Goal: Information Seeking & Learning: Learn about a topic

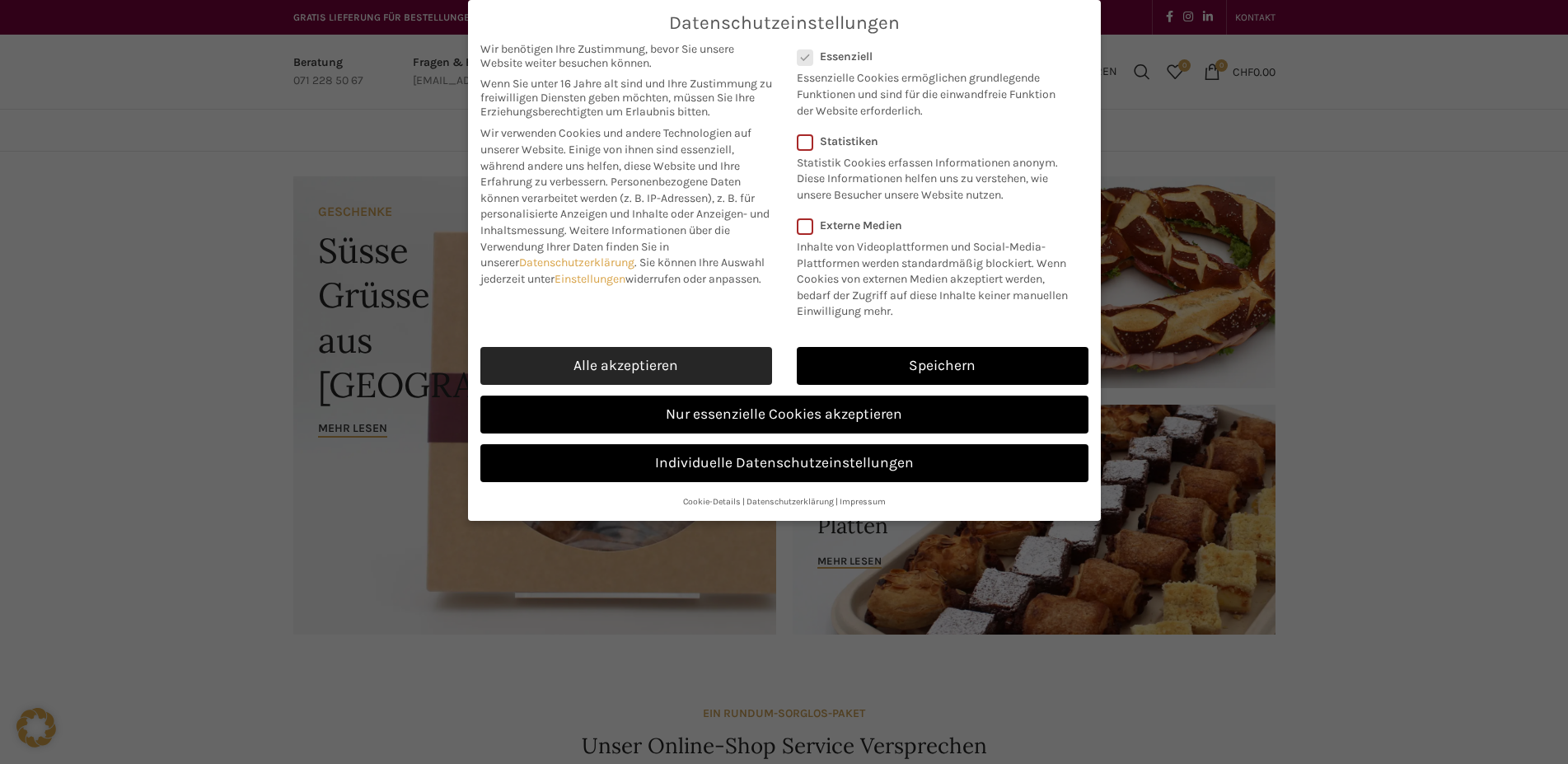
click at [642, 358] on link "Alle akzeptieren" at bounding box center [625, 366] width 291 height 38
checkbox input "true"
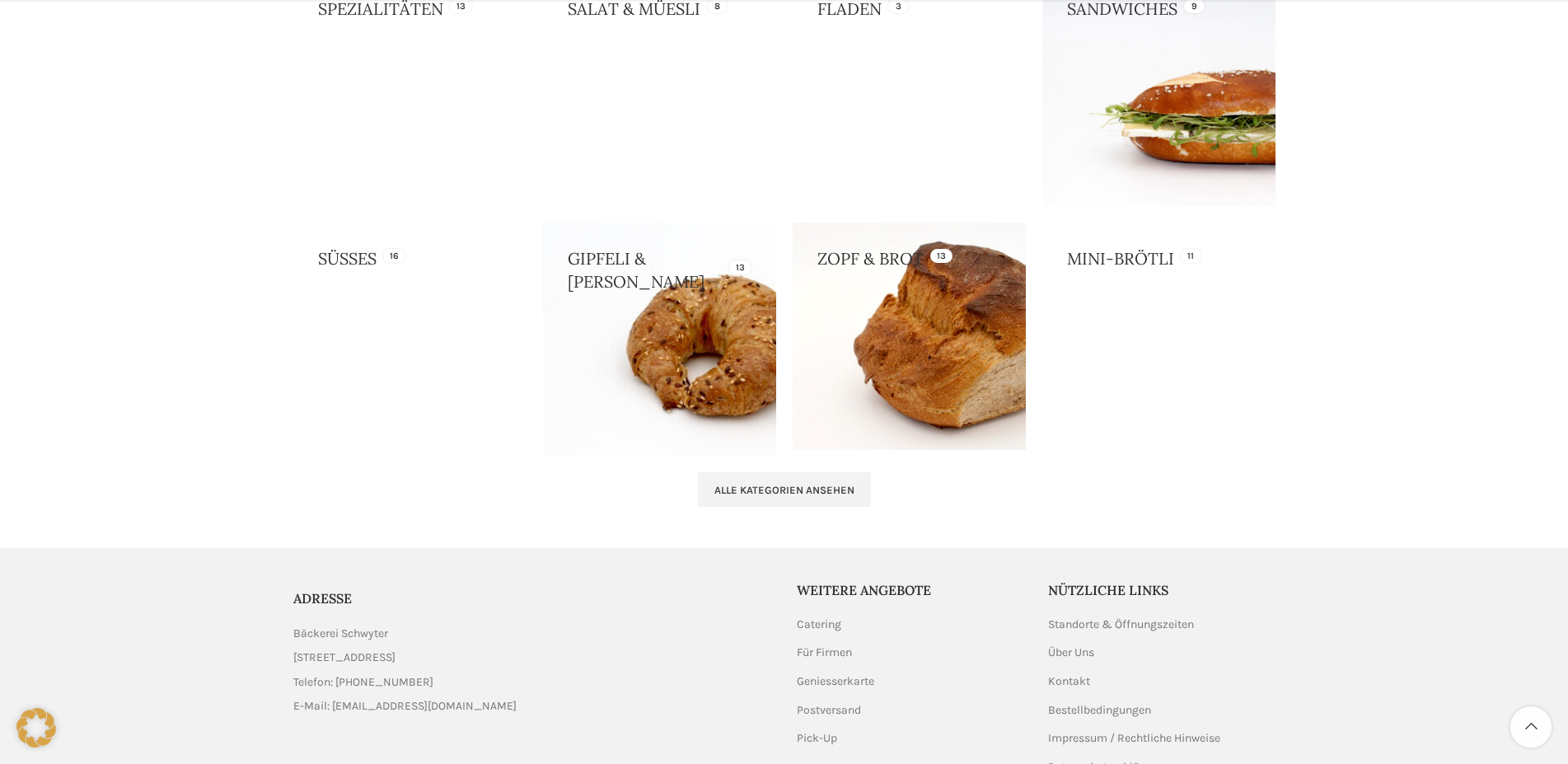
scroll to position [1597, 0]
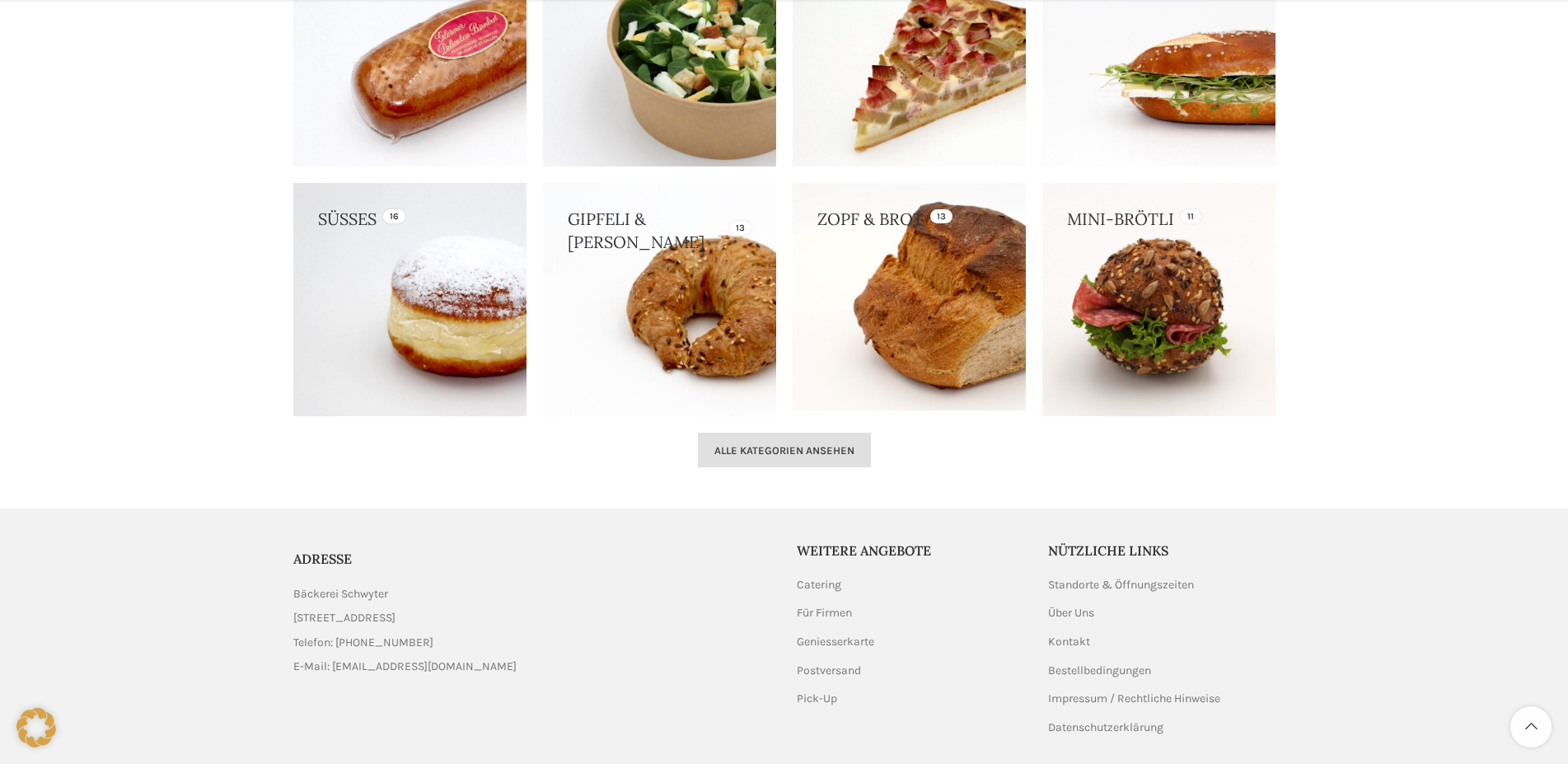
click at [752, 446] on span "Alle Kategorien ansehen" at bounding box center [784, 450] width 140 height 13
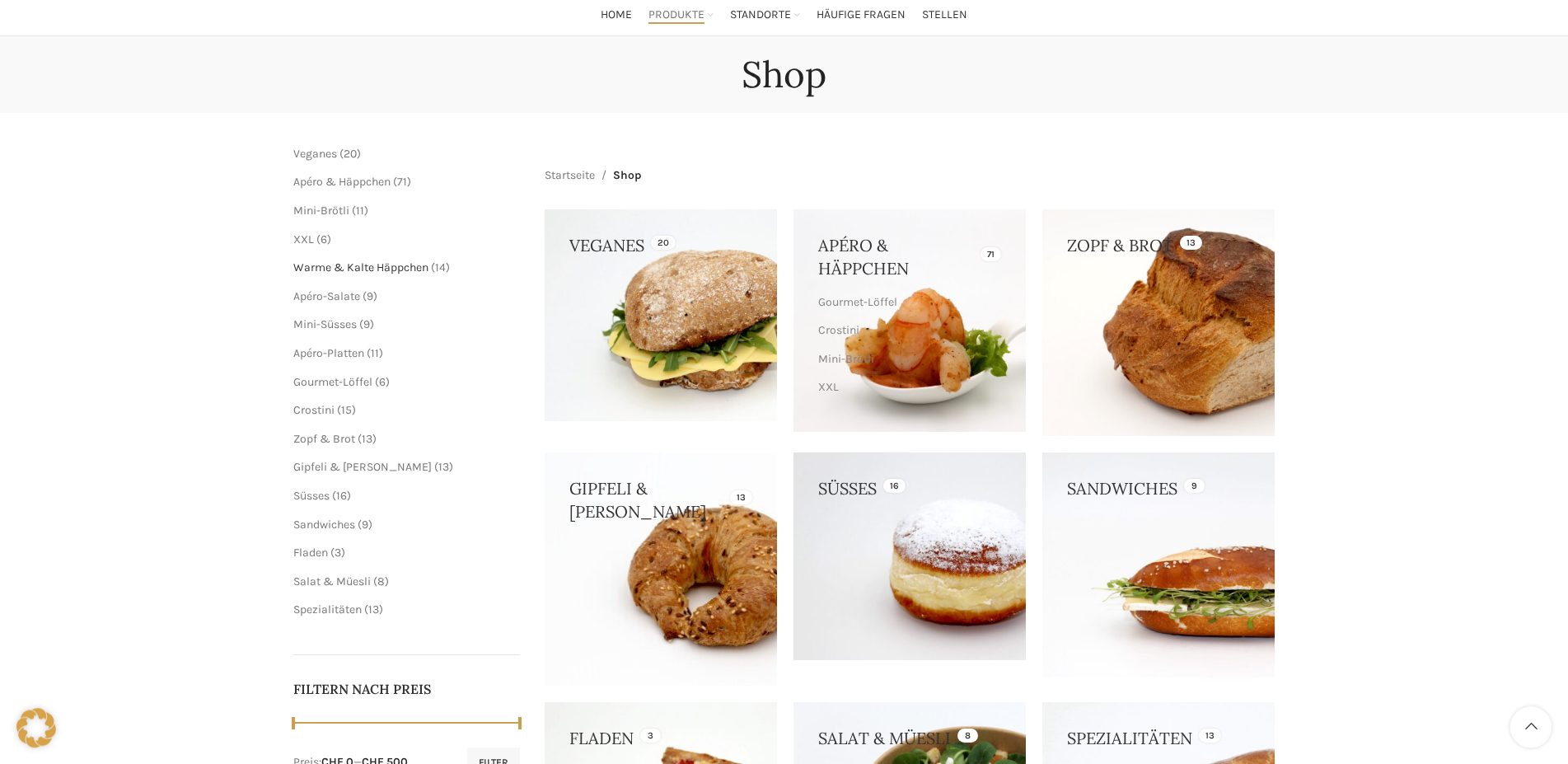
scroll to position [84, 0]
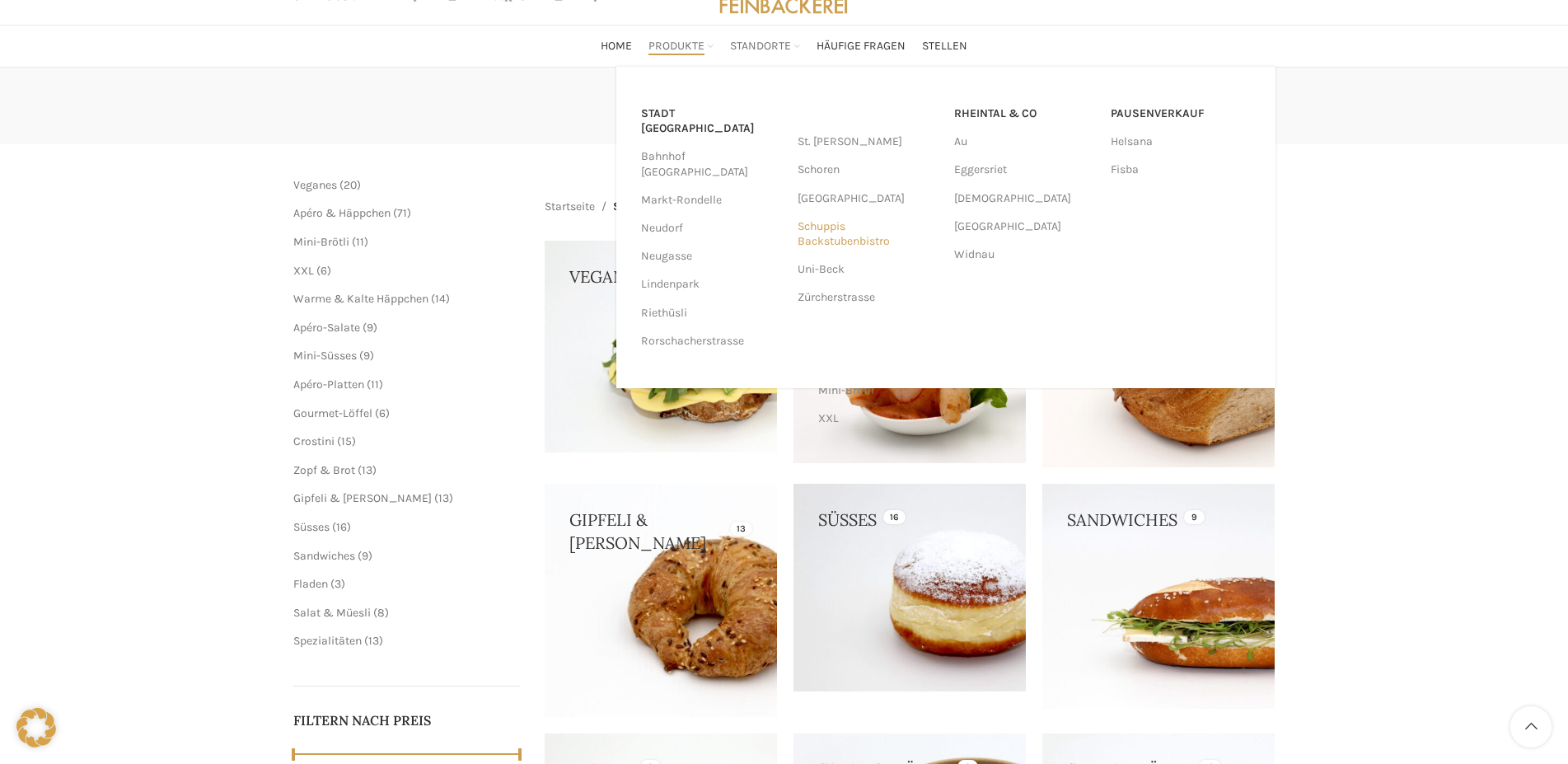
click at [828, 225] on link "Schuppis Backstubenbistro" at bounding box center [867, 234] width 140 height 43
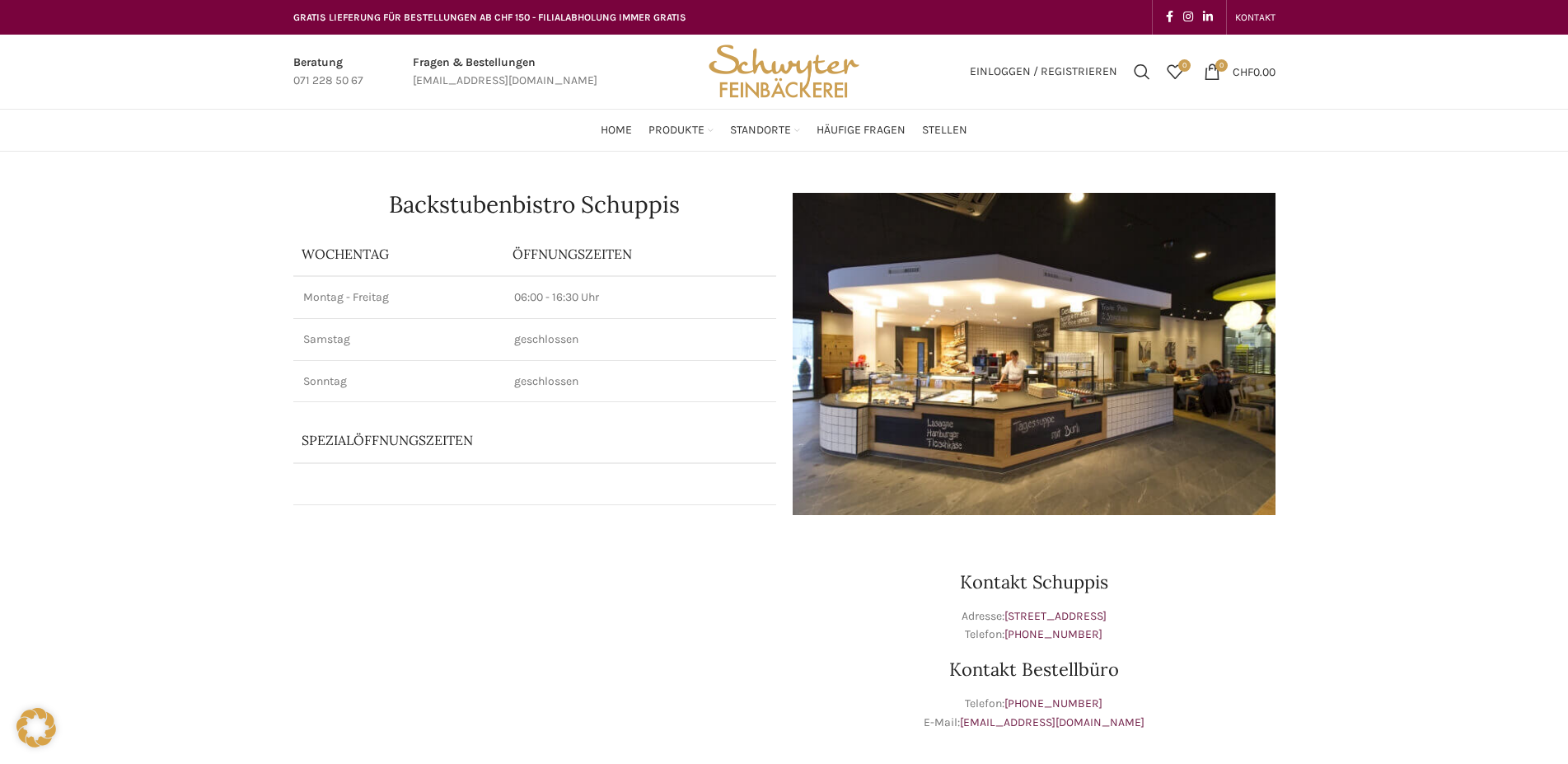
click at [1040, 387] on img at bounding box center [1034, 353] width 483 height 322
click at [1040, 386] on img at bounding box center [1034, 353] width 483 height 322
click at [1042, 384] on img at bounding box center [1034, 353] width 483 height 322
click at [406, 438] on p "Spezialöffnungszeiten" at bounding box center [495, 440] width 387 height 18
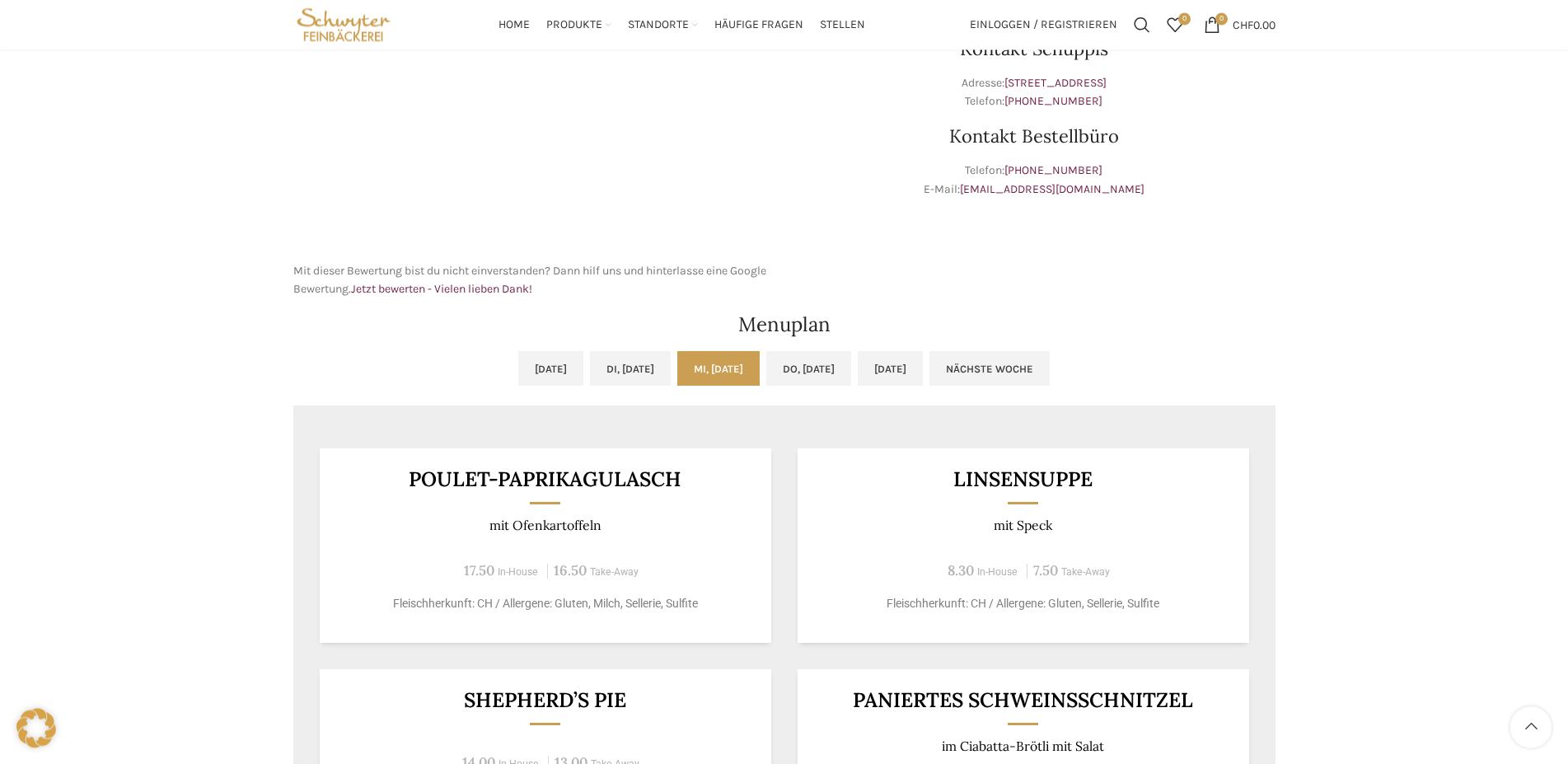
scroll to position [504, 0]
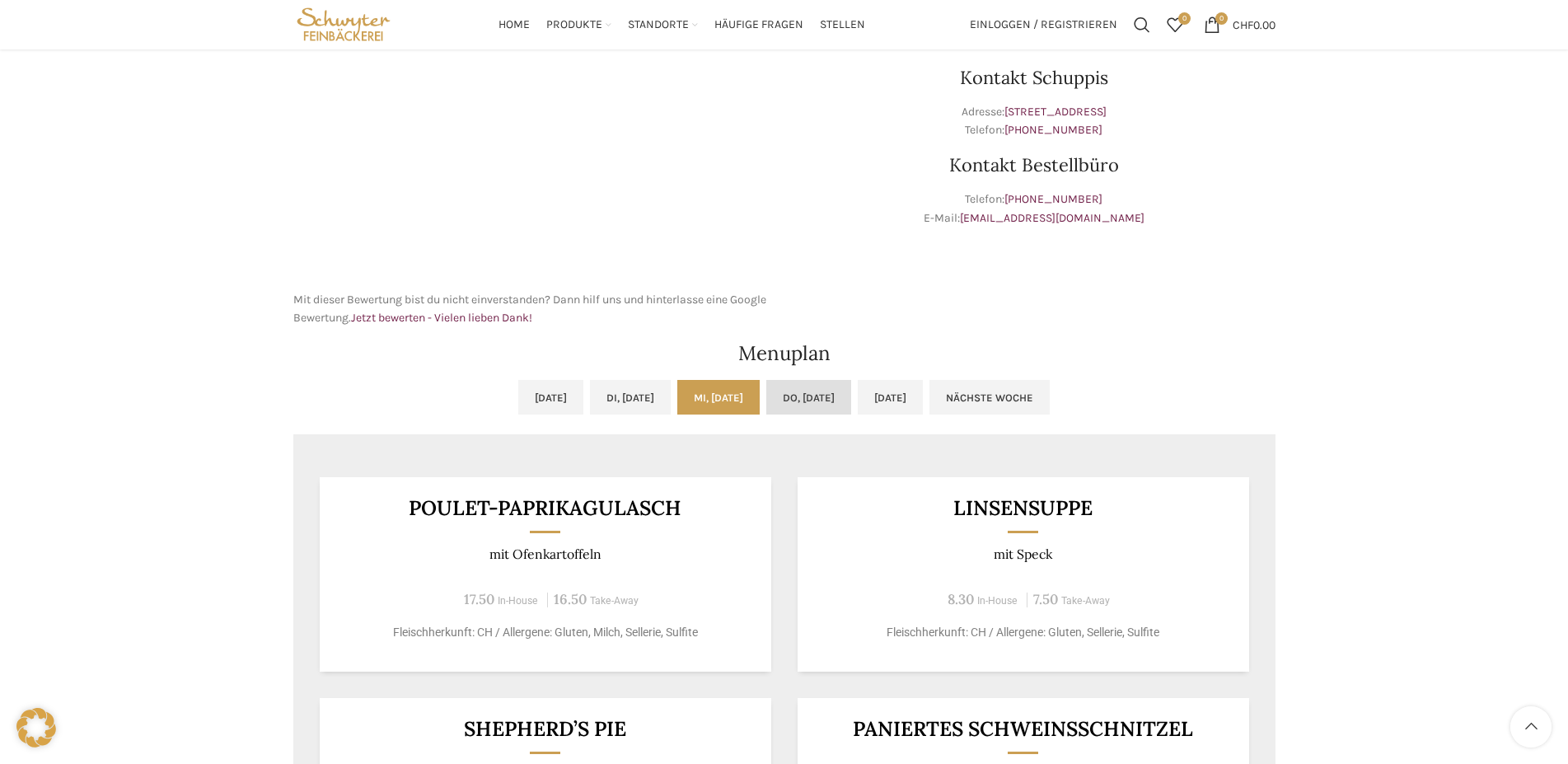
click at [829, 394] on link "Do, 25.09.2025" at bounding box center [808, 397] width 85 height 34
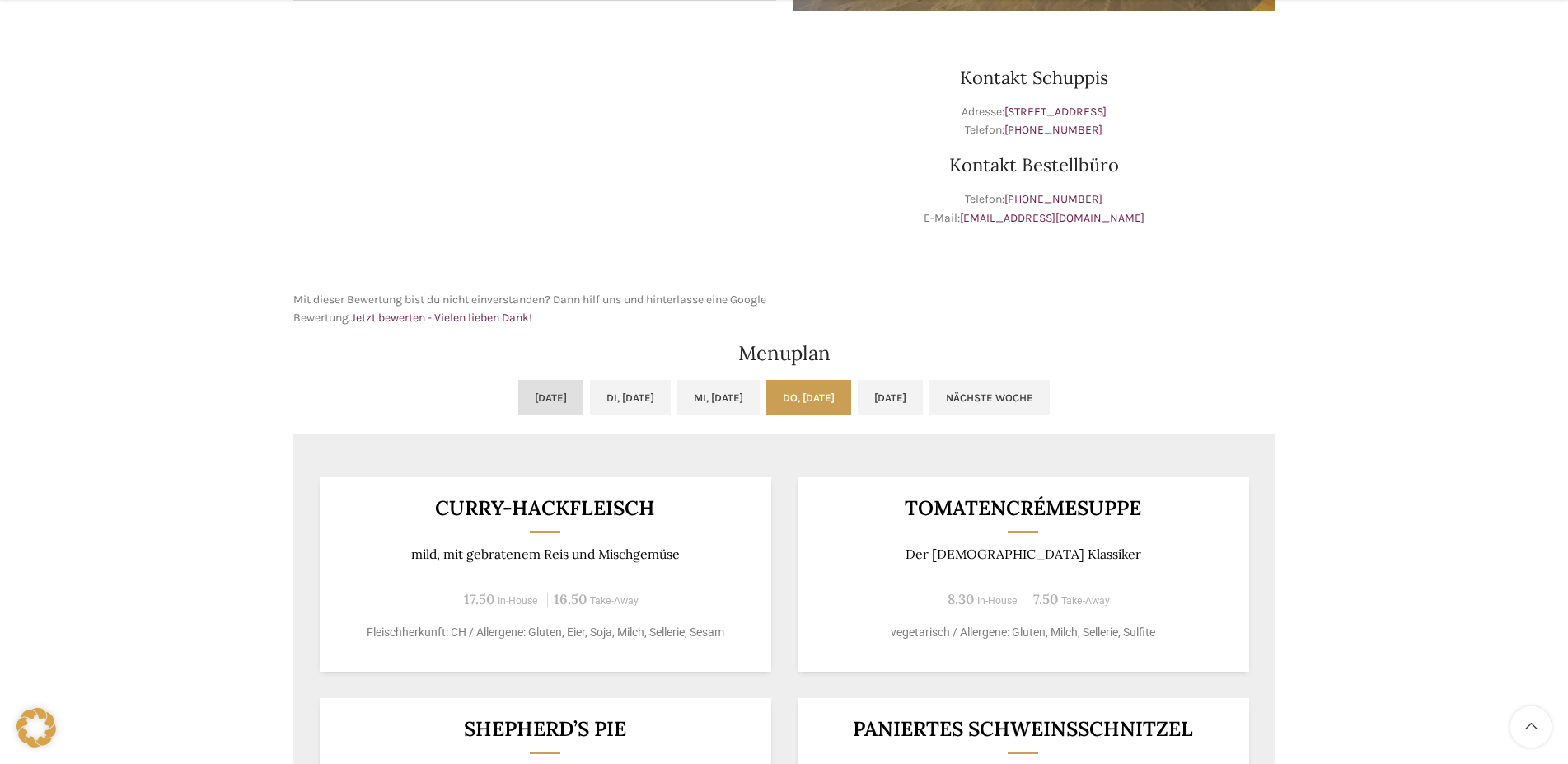
click at [518, 391] on link "Mo, 22.09.2025" at bounding box center [551, 397] width 65 height 34
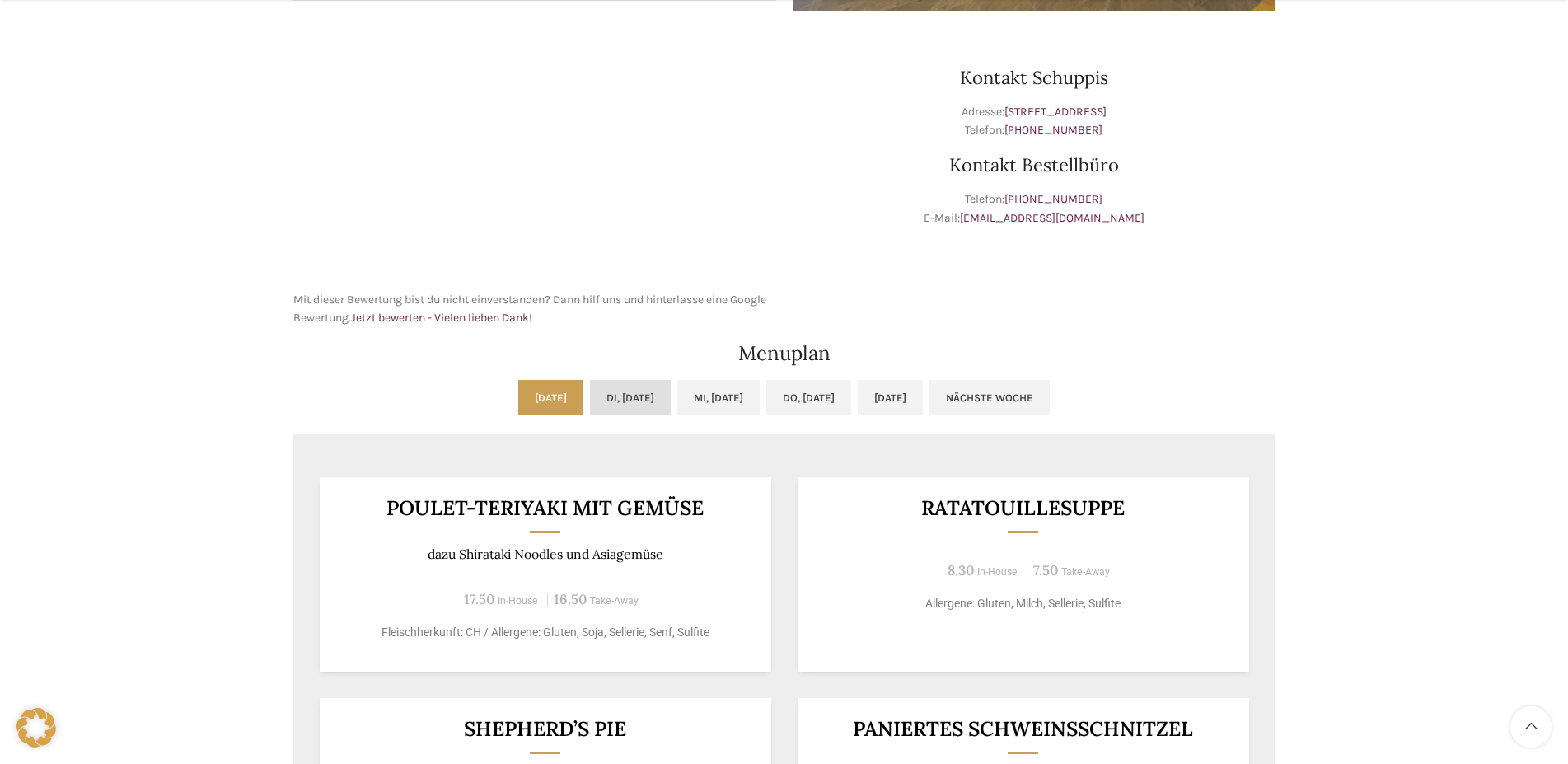
click at [590, 395] on link "Di, 23.09.2025" at bounding box center [631, 397] width 81 height 34
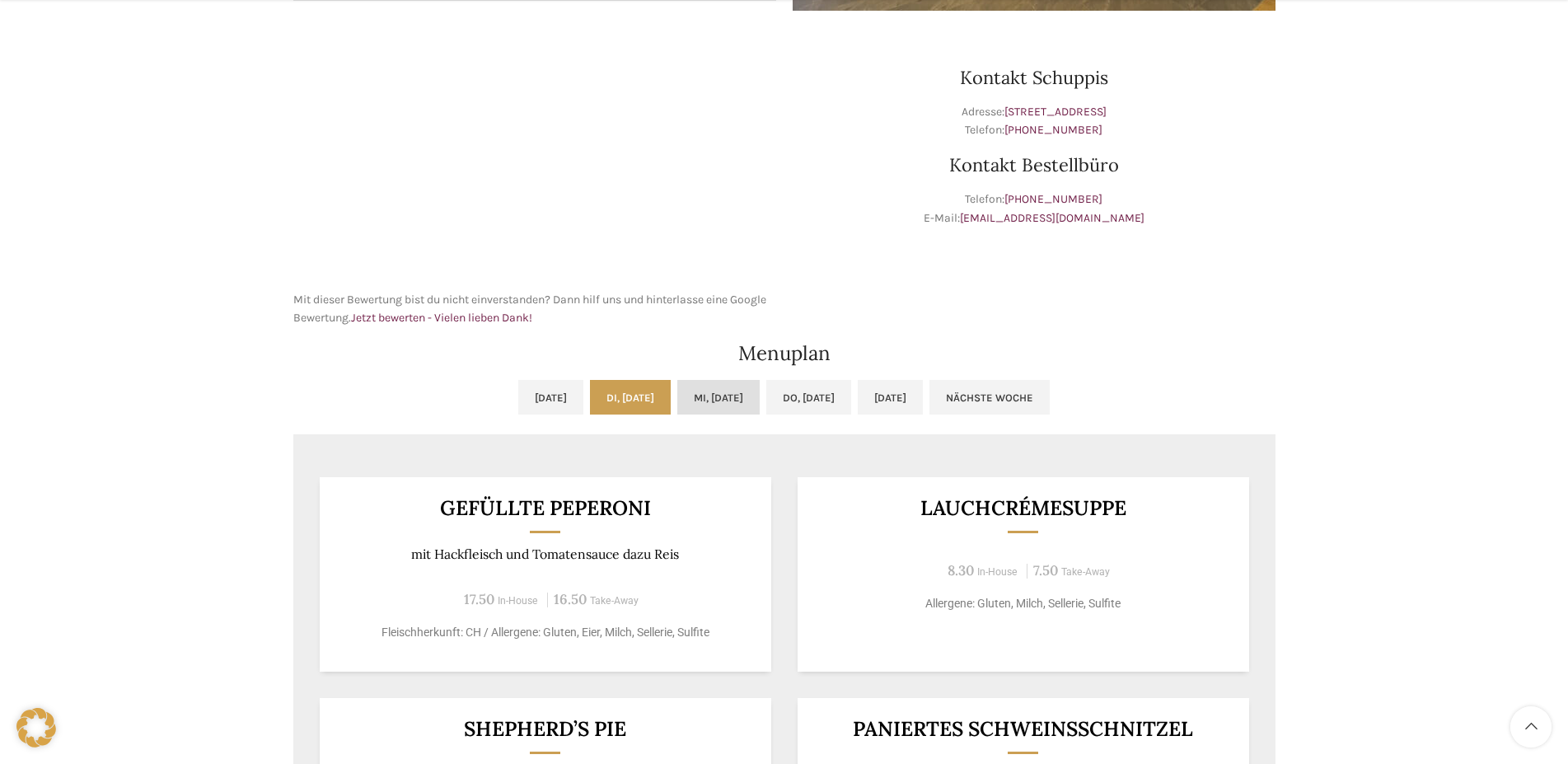
click at [735, 397] on link "Mi, 24.09.2025" at bounding box center [718, 397] width 82 height 34
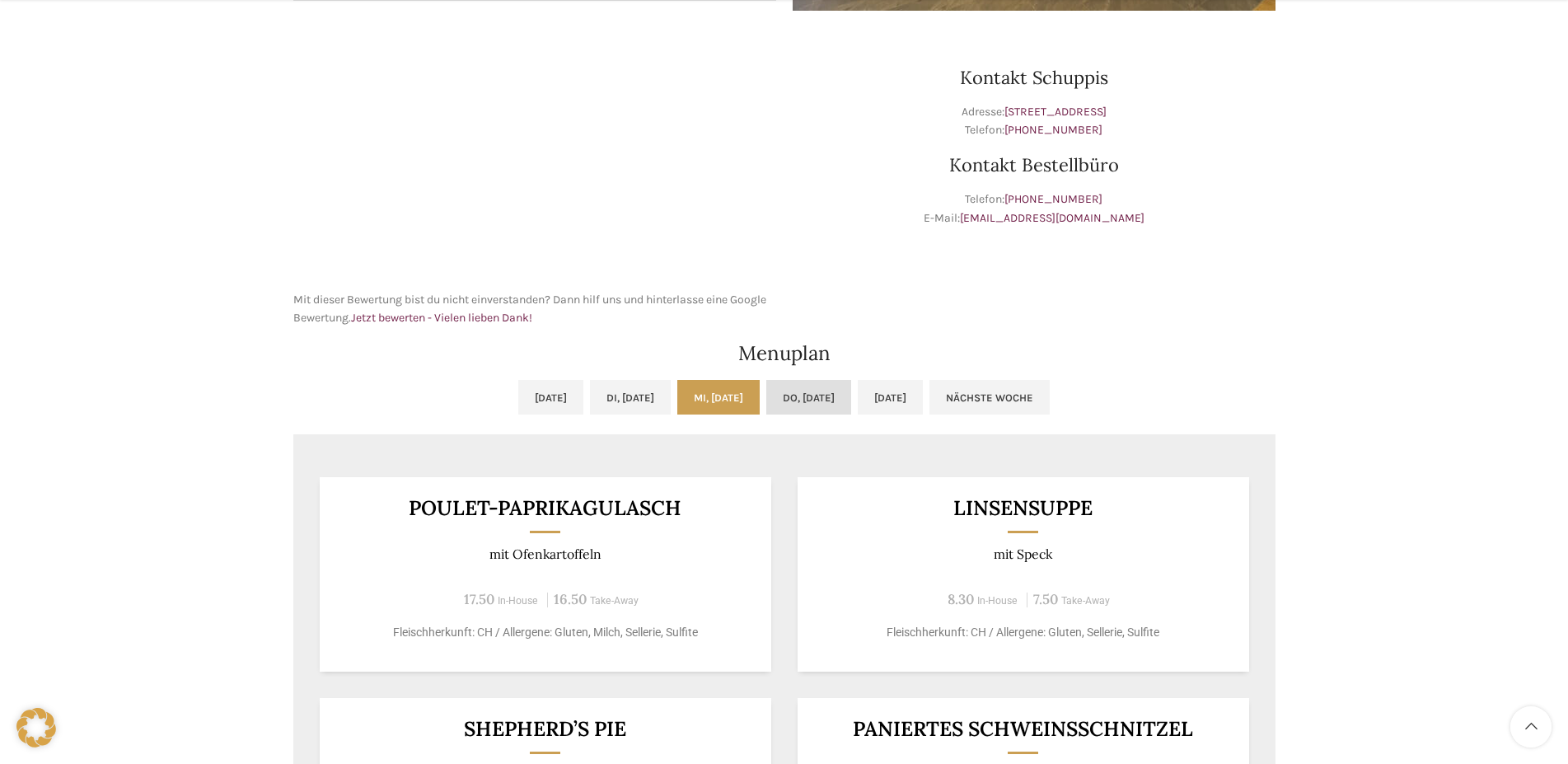
click at [835, 399] on link "Do, 25.09.2025" at bounding box center [808, 397] width 85 height 34
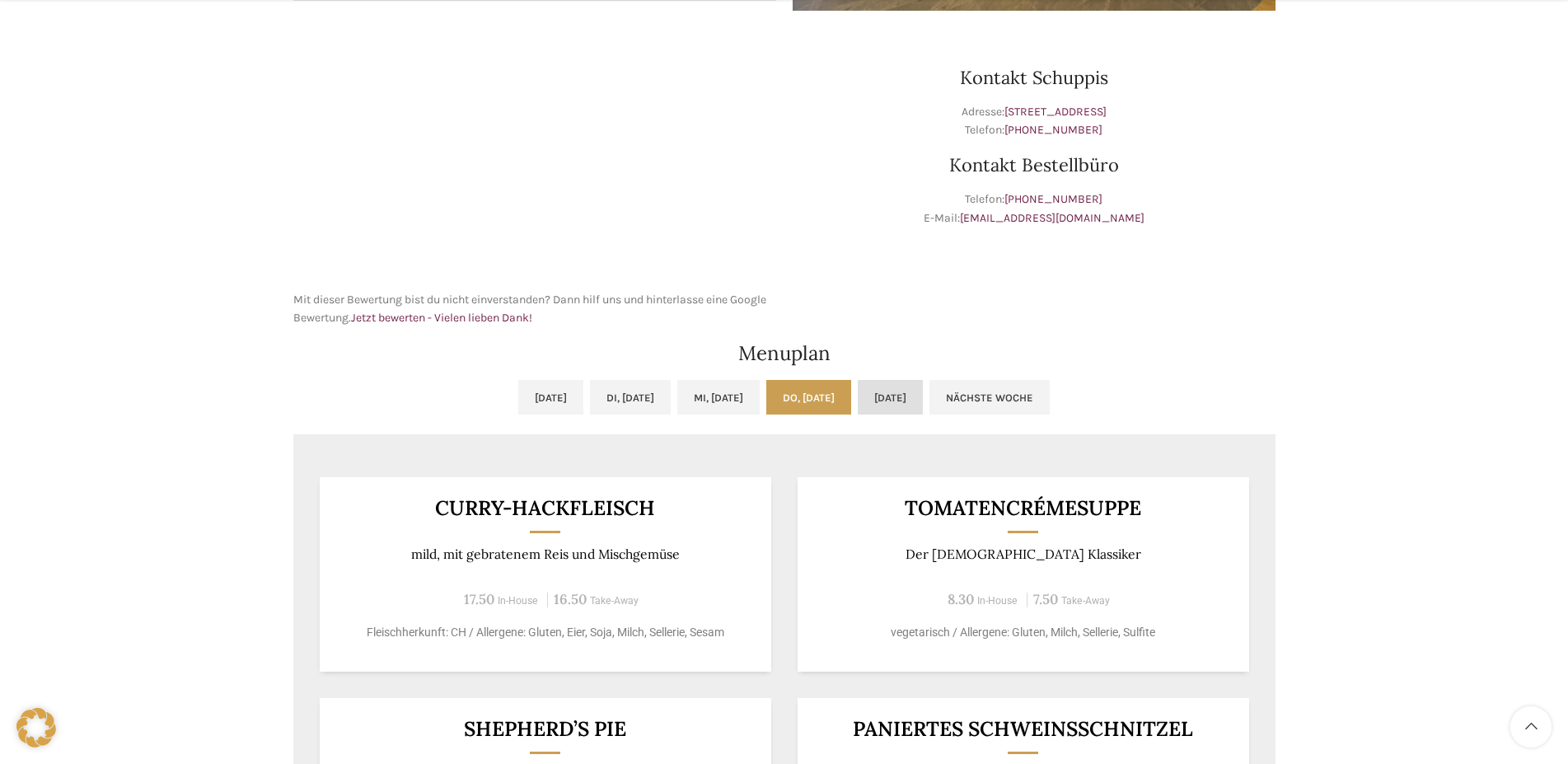
click at [923, 393] on link "Fr, 26.09.2025" at bounding box center [890, 397] width 65 height 34
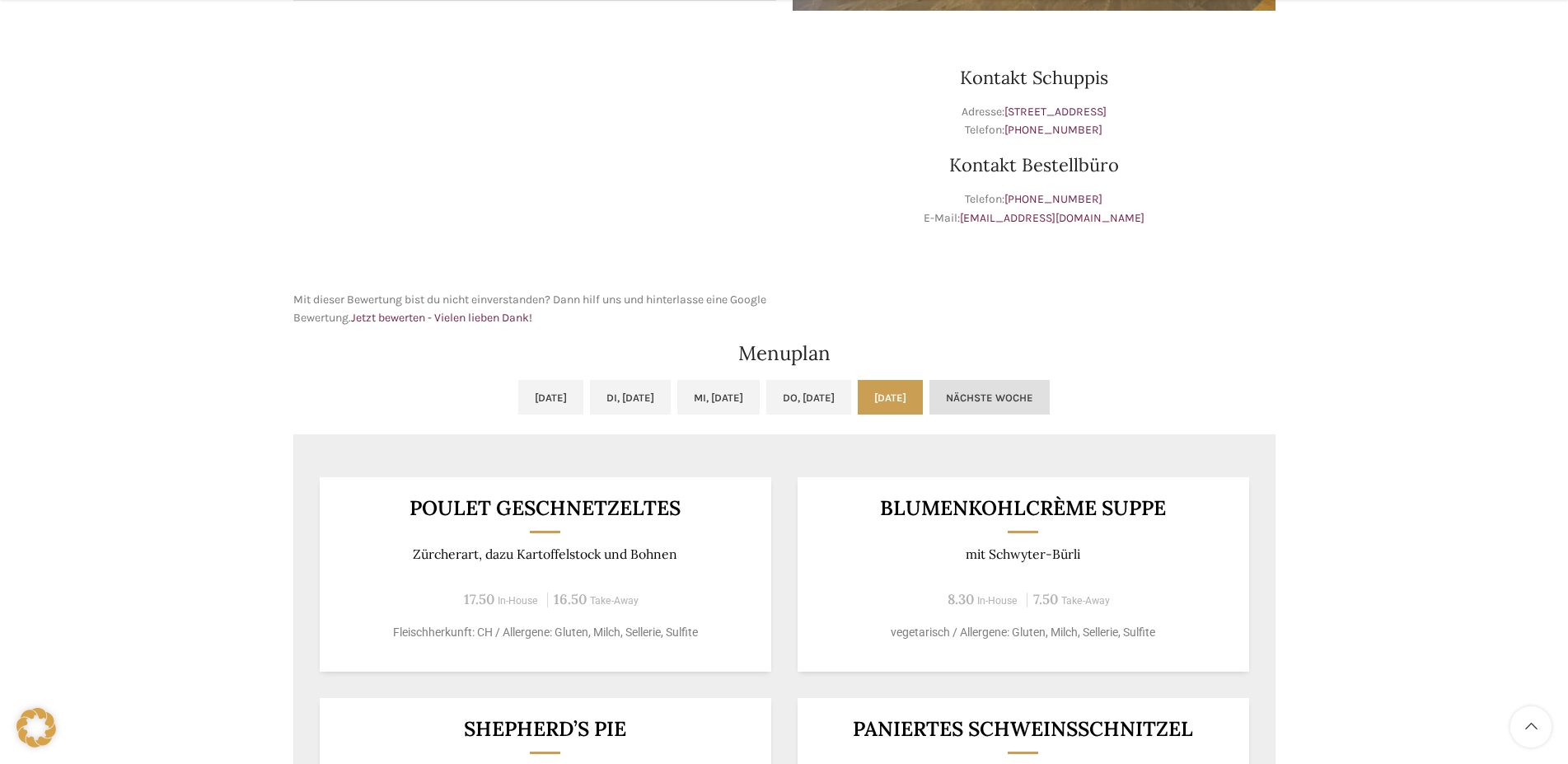
click at [1050, 399] on link "Nächste Woche" at bounding box center [990, 397] width 120 height 34
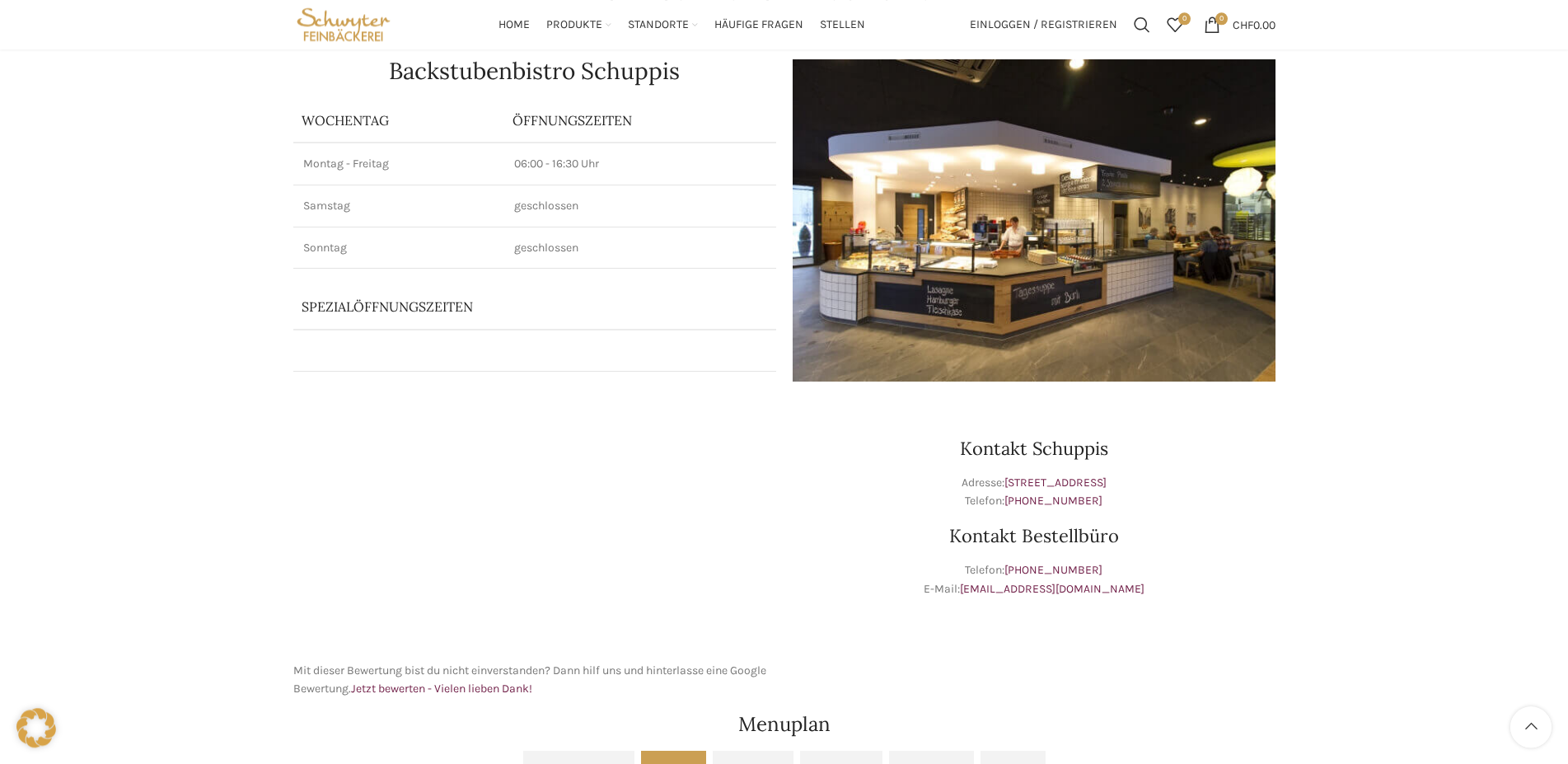
scroll to position [0, 0]
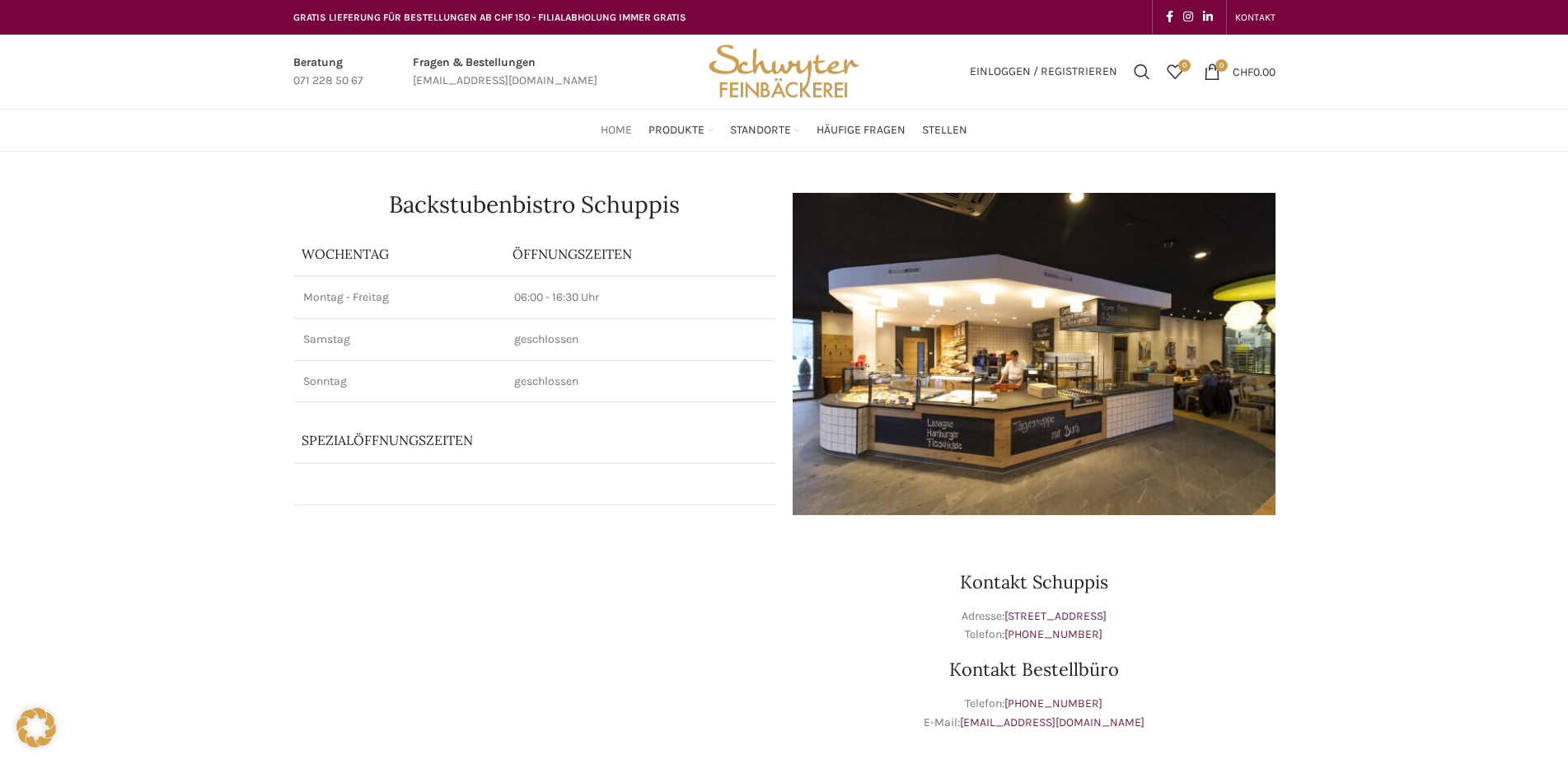
click at [622, 131] on span "Home" at bounding box center [616, 131] width 31 height 15
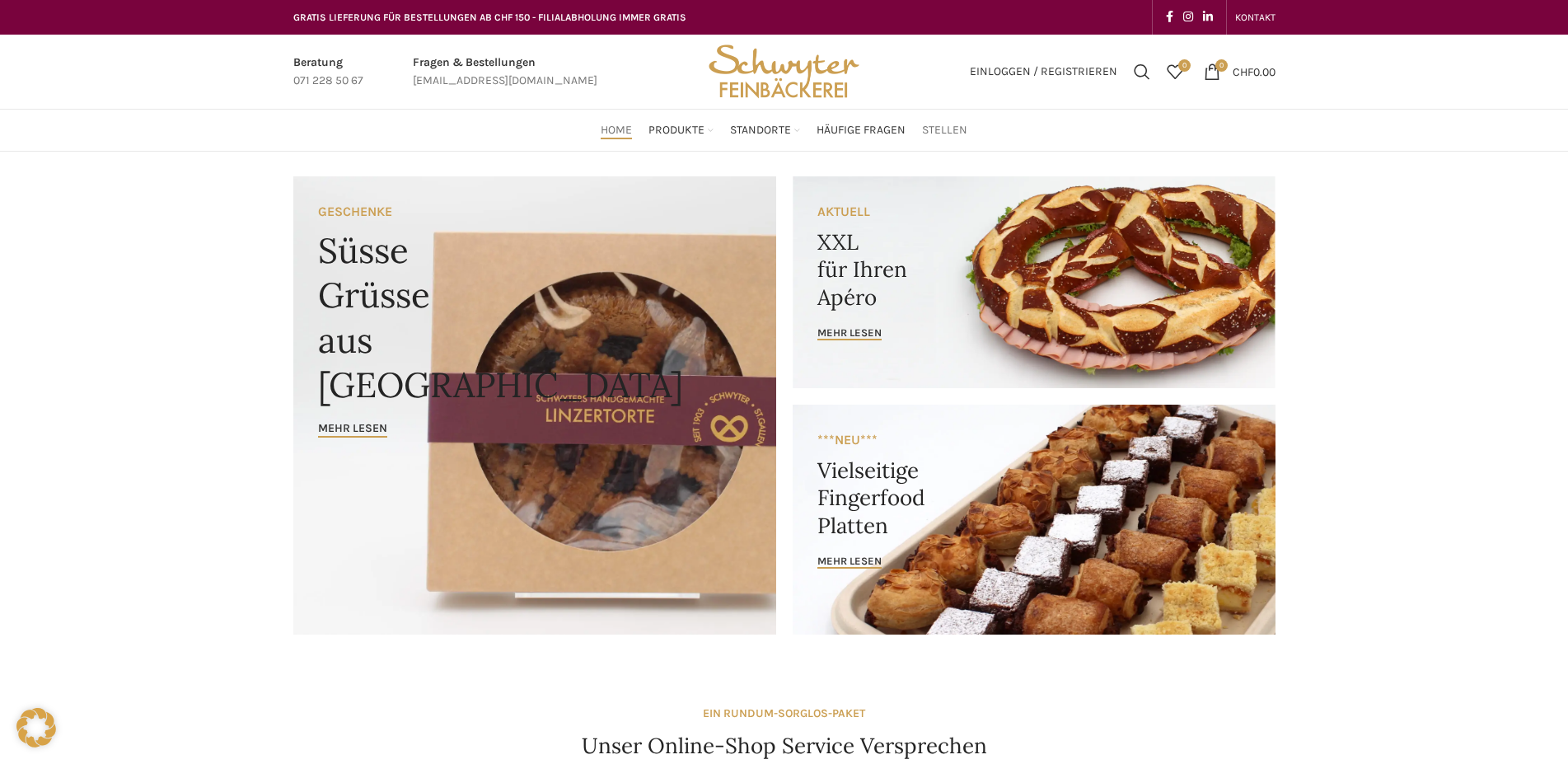
click at [942, 126] on span "Stellen" at bounding box center [944, 131] width 46 height 15
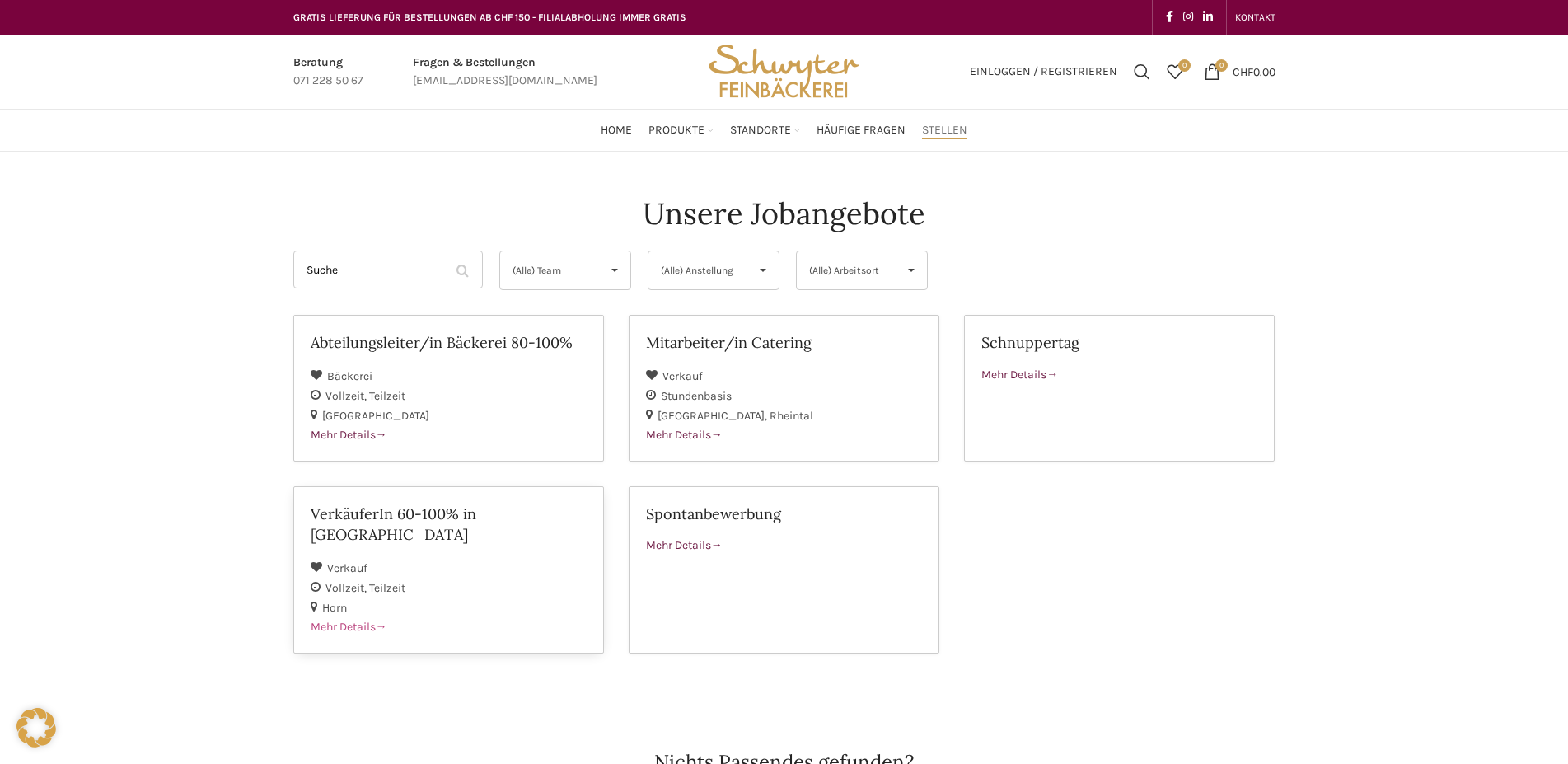
click at [362, 620] on span "Mehr Details" at bounding box center [349, 626] width 76 height 14
